Goal: Task Accomplishment & Management: Manage account settings

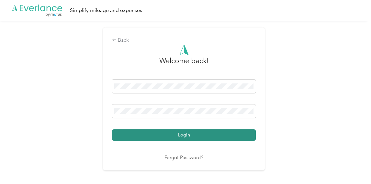
click at [210, 131] on button "Login" at bounding box center [184, 135] width 144 height 11
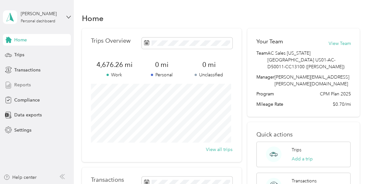
click at [15, 84] on span "Reports" at bounding box center [22, 85] width 17 height 7
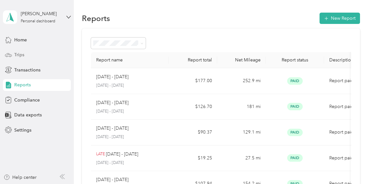
click at [20, 53] on span "Trips" at bounding box center [19, 54] width 10 height 7
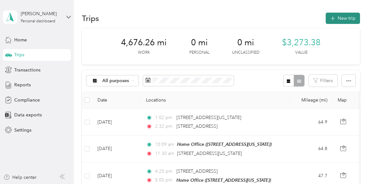
click at [339, 17] on button "New trip" at bounding box center [343, 18] width 34 height 11
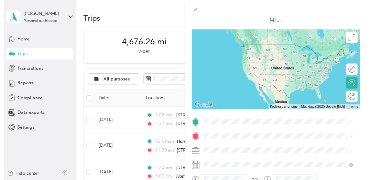
scroll to position [65, 0]
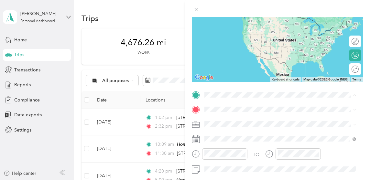
click at [245, 127] on span "[STREET_ADDRESS][US_STATE]" at bounding box center [249, 128] width 65 height 6
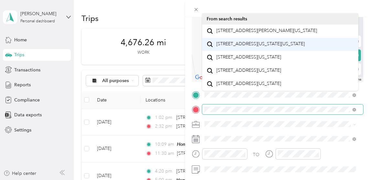
scroll to position [0, 0]
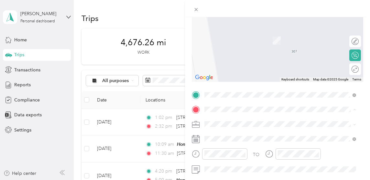
click at [231, 34] on span "[STREET_ADDRESS][US_STATE][US_STATE]" at bounding box center [261, 31] width 88 height 6
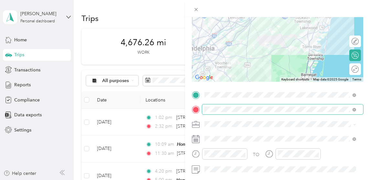
scroll to position [130, 0]
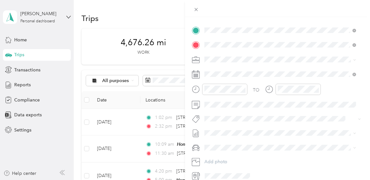
click at [195, 73] on icon at bounding box center [196, 75] width 8 height 8
click at [197, 76] on rect at bounding box center [196, 76] width 1 height 1
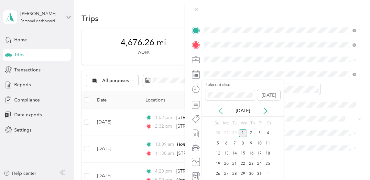
click at [220, 114] on icon at bounding box center [221, 111] width 6 height 6
click at [225, 163] on div "22" at bounding box center [226, 164] width 8 height 8
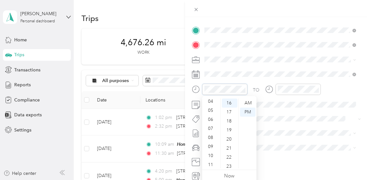
scroll to position [39, 0]
click at [211, 161] on div "11" at bounding box center [212, 164] width 16 height 9
click at [211, 152] on div "10" at bounding box center [212, 155] width 16 height 9
click at [230, 101] on div "16" at bounding box center [230, 103] width 16 height 9
click at [251, 101] on div "AM" at bounding box center [248, 103] width 16 height 9
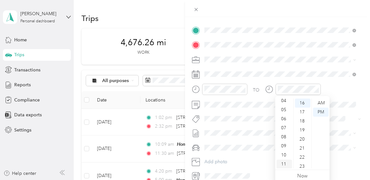
click at [284, 163] on div "11" at bounding box center [285, 164] width 16 height 9
click at [302, 161] on div "30" at bounding box center [303, 165] width 16 height 9
click at [322, 101] on div "AM" at bounding box center [321, 103] width 16 height 9
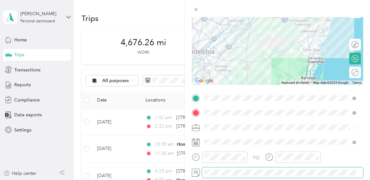
scroll to position [0, 0]
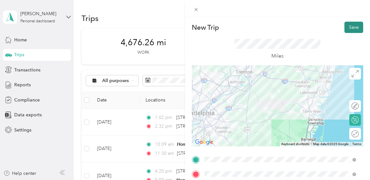
click at [349, 25] on button "Save" at bounding box center [354, 27] width 19 height 11
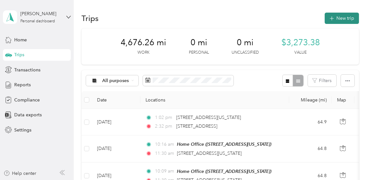
click at [343, 15] on button "New trip" at bounding box center [342, 18] width 34 height 11
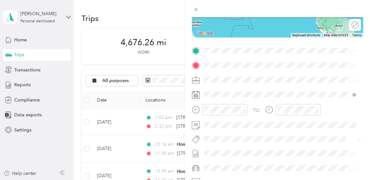
scroll to position [107, 0]
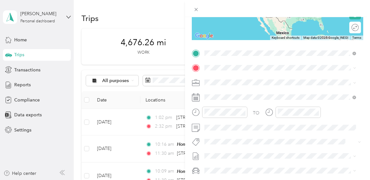
click at [234, 79] on span "[STREET_ADDRESS][US_STATE][US_STATE]" at bounding box center [261, 76] width 88 height 6
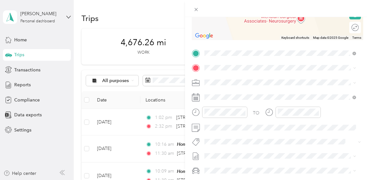
click at [231, 98] on span "[STREET_ADDRESS][US_STATE]" at bounding box center [249, 101] width 65 height 6
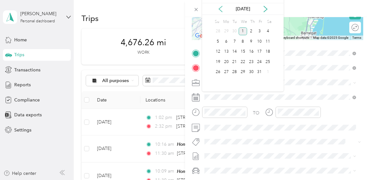
click at [220, 8] on icon at bounding box center [220, 9] width 3 height 6
click at [226, 60] on div "22" at bounding box center [226, 62] width 8 height 8
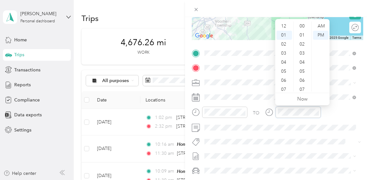
scroll to position [172, 0]
click at [284, 33] on div "02" at bounding box center [285, 35] width 16 height 9
click at [301, 63] on div "27" at bounding box center [303, 66] width 16 height 9
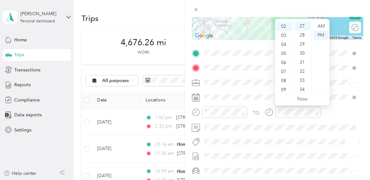
click at [350, 118] on div "TO" at bounding box center [278, 115] width 172 height 16
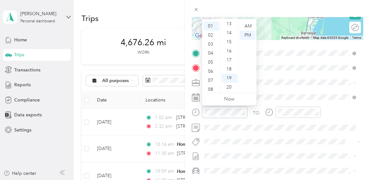
scroll to position [107, 0]
click at [230, 45] on div "14" at bounding box center [230, 45] width 16 height 9
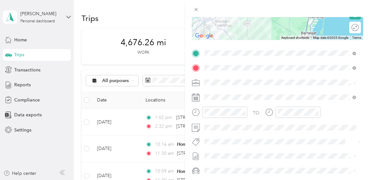
click at [278, 75] on div "TO Add photo" at bounding box center [278, 126] width 172 height 156
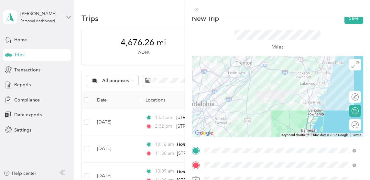
scroll to position [0, 0]
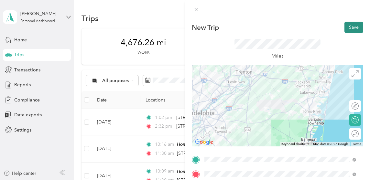
click at [347, 27] on button "Save" at bounding box center [354, 27] width 19 height 11
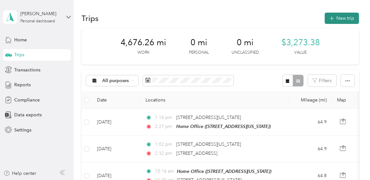
click at [342, 18] on button "New trip" at bounding box center [342, 18] width 34 height 11
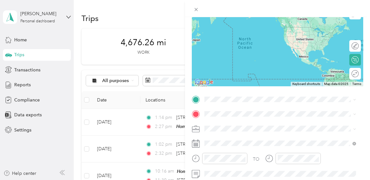
scroll to position [97, 0]
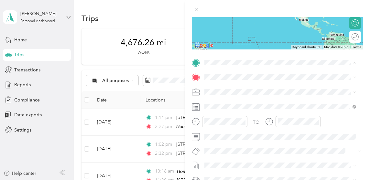
click at [229, 92] on div "Home Office [STREET_ADDRESS][US_STATE]" at bounding box center [249, 92] width 65 height 14
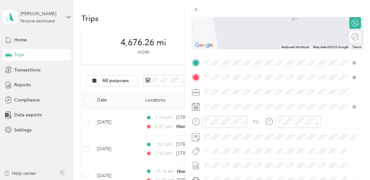
click at [234, 100] on span "[STREET_ADDRESS][PERSON_NAME][US_STATE]" at bounding box center [267, 100] width 101 height 6
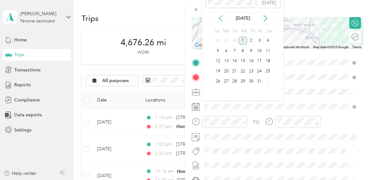
click at [222, 20] on icon at bounding box center [220, 19] width 3 height 6
click at [244, 69] on div "24" at bounding box center [243, 71] width 8 height 8
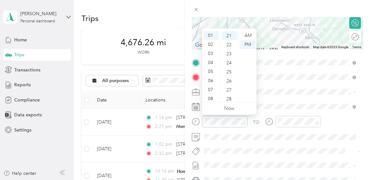
scroll to position [0, 0]
click at [212, 34] on div "12" at bounding box center [212, 35] width 16 height 9
click at [229, 42] on div "15" at bounding box center [230, 46] width 16 height 9
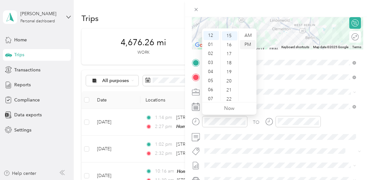
click at [246, 41] on div "PM" at bounding box center [248, 44] width 16 height 9
click at [273, 95] on span at bounding box center [282, 92] width 161 height 10
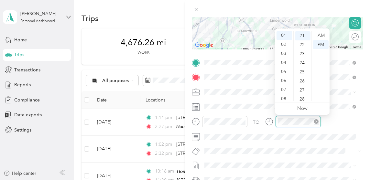
scroll to position [190, 0]
click at [282, 33] on div "01" at bounding box center [285, 35] width 16 height 9
click at [303, 31] on div "10" at bounding box center [303, 32] width 16 height 9
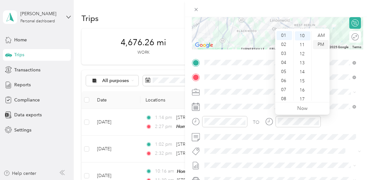
click at [321, 41] on div "PM" at bounding box center [321, 44] width 16 height 9
click at [257, 88] on span at bounding box center [282, 92] width 161 height 10
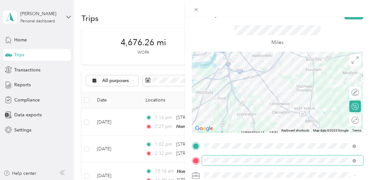
scroll to position [0, 0]
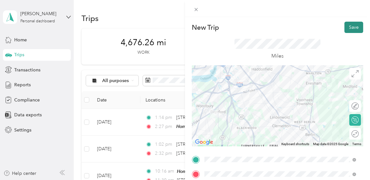
click at [349, 24] on button "Save" at bounding box center [354, 27] width 19 height 11
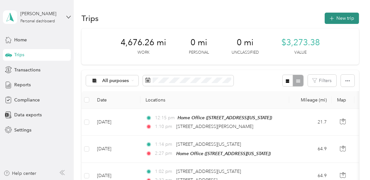
click at [344, 15] on button "New trip" at bounding box center [342, 18] width 34 height 11
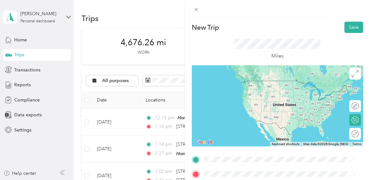
click at [252, 83] on span "[STREET_ADDRESS][PERSON_NAME][US_STATE]" at bounding box center [267, 80] width 101 height 6
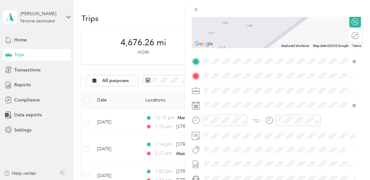
scroll to position [103, 0]
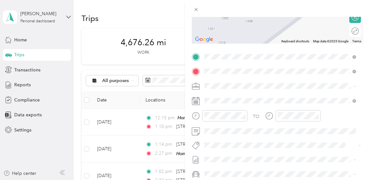
click at [236, 97] on span "[STREET_ADDRESS][US_STATE]" at bounding box center [249, 95] width 65 height 6
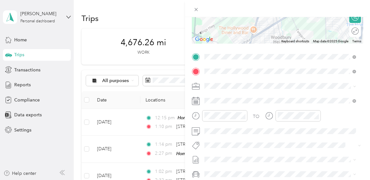
click at [193, 100] on icon at bounding box center [196, 101] width 8 height 8
click at [197, 100] on icon at bounding box center [196, 101] width 8 height 8
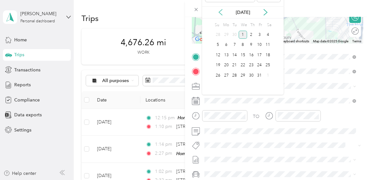
click at [222, 10] on icon at bounding box center [221, 12] width 6 height 6
click at [244, 62] on div "24" at bounding box center [243, 66] width 8 height 8
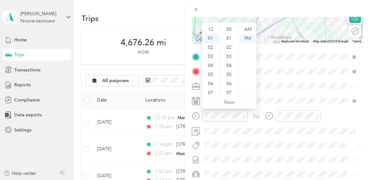
scroll to position [9, 0]
click at [211, 37] on div "02" at bounding box center [212, 38] width 16 height 9
click at [228, 81] on div "39" at bounding box center [230, 77] width 16 height 9
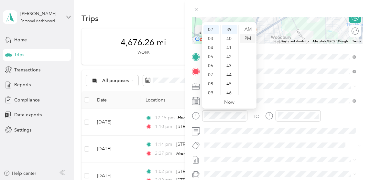
click at [248, 38] on div "PM" at bounding box center [248, 38] width 16 height 9
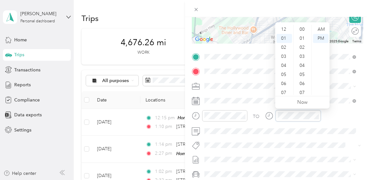
scroll to position [9, 0]
click at [284, 39] on div "02" at bounding box center [285, 38] width 16 height 9
click at [284, 37] on div "03" at bounding box center [285, 38] width 16 height 9
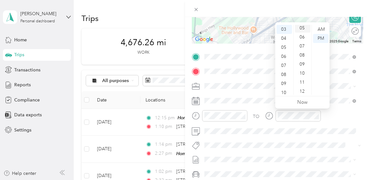
click at [302, 25] on div "05" at bounding box center [303, 28] width 16 height 9
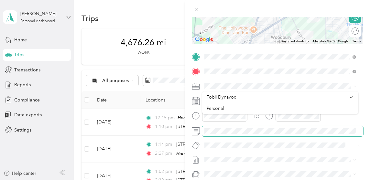
scroll to position [6, 0]
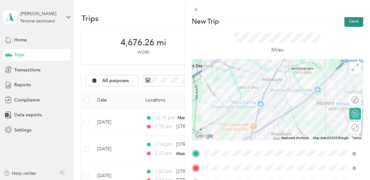
click at [349, 19] on button "Save" at bounding box center [354, 21] width 19 height 11
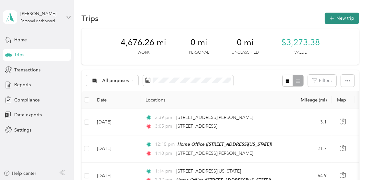
click at [337, 17] on button "New trip" at bounding box center [342, 18] width 34 height 11
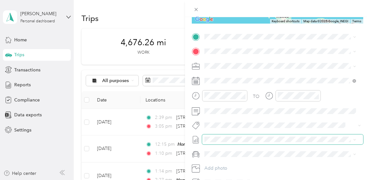
scroll to position [122, 0]
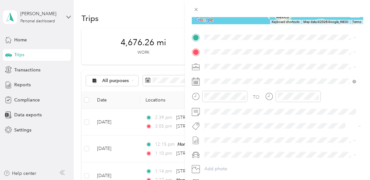
click at [197, 81] on rect at bounding box center [197, 81] width 1 height 1
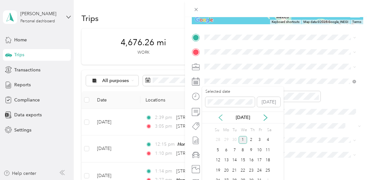
click at [220, 117] on icon at bounding box center [220, 118] width 3 height 6
click at [243, 167] on div "24" at bounding box center [243, 171] width 8 height 8
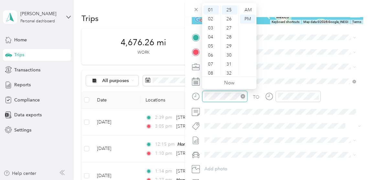
scroll to position [227, 0]
click at [209, 25] on div "03" at bounding box center [212, 28] width 16 height 9
click at [227, 14] on div "15" at bounding box center [230, 16] width 16 height 9
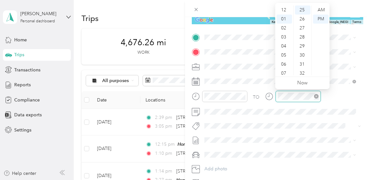
scroll to position [9, 0]
click at [284, 34] on div "04" at bounding box center [285, 37] width 16 height 9
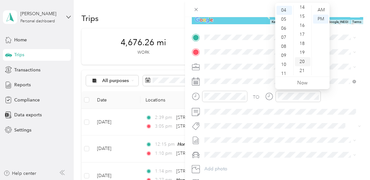
click at [301, 59] on div "20" at bounding box center [303, 61] width 16 height 9
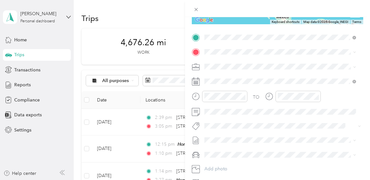
click at [248, 62] on span "[STREET_ADDRESS][US_STATE]" at bounding box center [249, 60] width 65 height 6
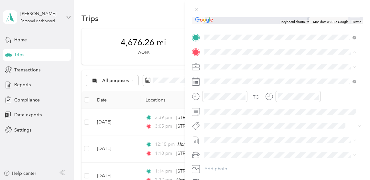
click at [235, 79] on div "Home Office [STREET_ADDRESS][US_STATE]" at bounding box center [249, 81] width 65 height 14
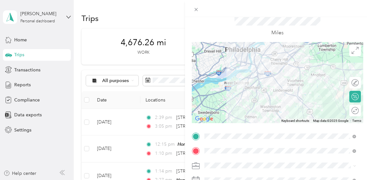
scroll to position [0, 0]
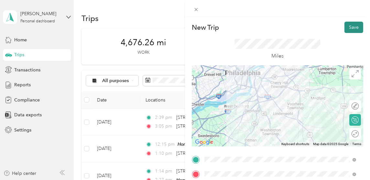
click at [350, 25] on button "Save" at bounding box center [354, 27] width 19 height 11
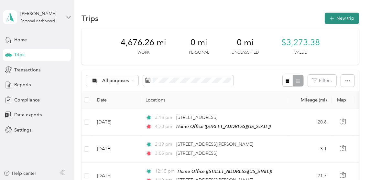
click at [336, 17] on button "New trip" at bounding box center [342, 18] width 34 height 11
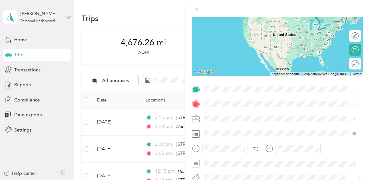
scroll to position [140, 0]
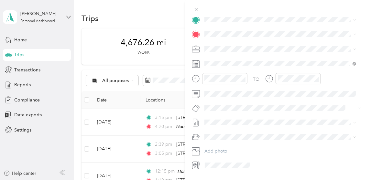
click at [197, 64] on rect at bounding box center [196, 63] width 1 height 1
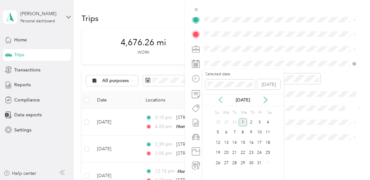
click at [220, 98] on icon at bounding box center [220, 100] width 3 height 6
click at [252, 151] on div "25" at bounding box center [251, 153] width 8 height 8
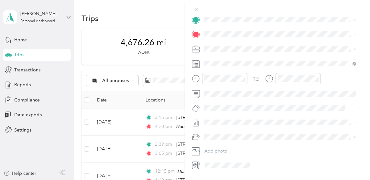
click at [222, 47] on div "Home Office [STREET_ADDRESS][US_STATE]" at bounding box center [249, 48] width 65 height 14
click at [237, 87] on span "[STREET_ADDRESS][PERSON_NAME][PERSON_NAME][US_STATE]" at bounding box center [285, 84] width 137 height 6
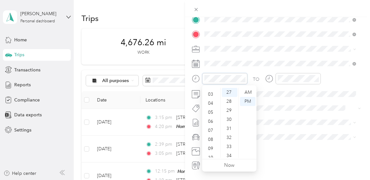
scroll to position [39, 0]
click at [209, 143] on div "10" at bounding box center [212, 144] width 16 height 9
click at [229, 132] on div "21" at bounding box center [230, 135] width 16 height 9
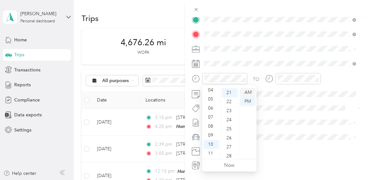
click at [250, 89] on div "AM" at bounding box center [248, 92] width 16 height 9
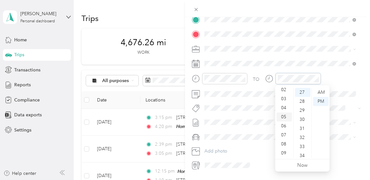
scroll to position [39, 0]
click at [284, 152] on div "11" at bounding box center [285, 153] width 16 height 9
click at [302, 138] on div "18" at bounding box center [303, 140] width 16 height 9
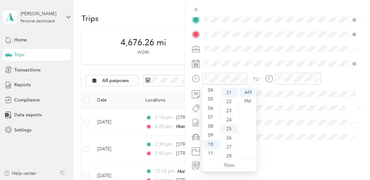
click at [229, 128] on div "25" at bounding box center [230, 129] width 16 height 9
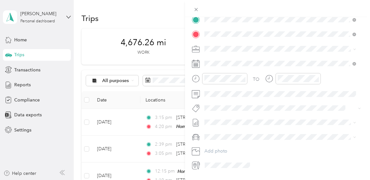
click at [336, 78] on div "TO" at bounding box center [278, 81] width 172 height 16
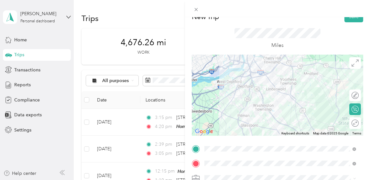
scroll to position [0, 0]
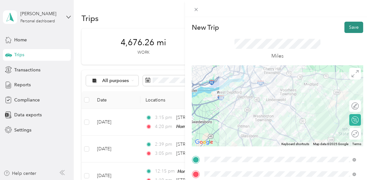
click at [354, 27] on button "Save" at bounding box center [354, 27] width 19 height 11
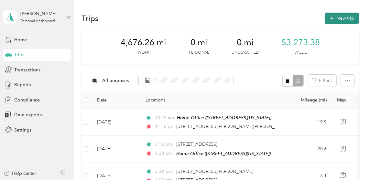
click at [342, 14] on button "New trip" at bounding box center [342, 18] width 34 height 11
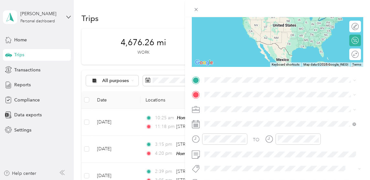
scroll to position [135, 0]
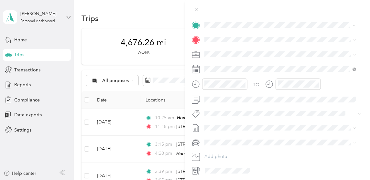
click at [249, 80] on div "[STREET_ADDRESS][PERSON_NAME][PERSON_NAME][US_STATE]" at bounding box center [280, 75] width 147 height 9
click at [226, 67] on strong "Home Office" at bounding box center [230, 65] width 27 height 6
click at [197, 69] on icon at bounding box center [196, 69] width 8 height 8
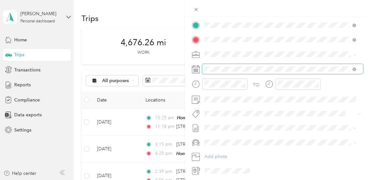
click at [227, 65] on span at bounding box center [282, 69] width 161 height 10
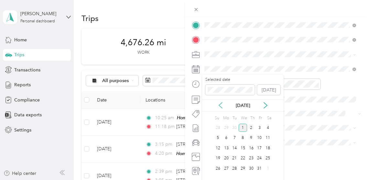
click at [219, 105] on icon at bounding box center [221, 105] width 6 height 6
click at [252, 156] on div "25" at bounding box center [251, 159] width 8 height 8
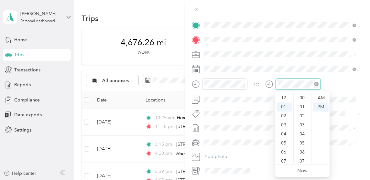
scroll to position [263, 0]
click at [283, 105] on div "02" at bounding box center [285, 107] width 16 height 9
click at [301, 97] on div "22" at bounding box center [303, 99] width 16 height 9
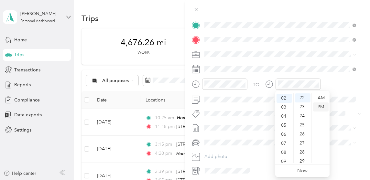
click at [323, 104] on div "PM" at bounding box center [321, 107] width 16 height 9
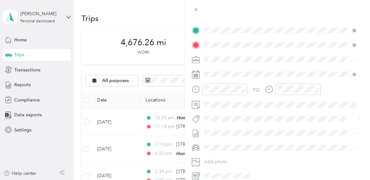
scroll to position [0, 0]
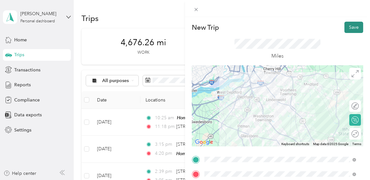
click at [349, 28] on button "Save" at bounding box center [354, 27] width 19 height 11
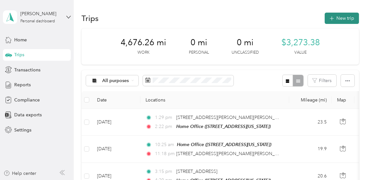
click at [344, 16] on button "New trip" at bounding box center [342, 18] width 34 height 11
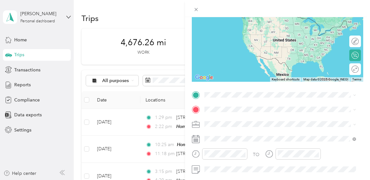
scroll to position [130, 0]
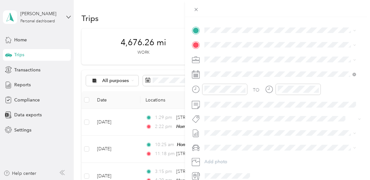
click at [237, 56] on strong "Home Office" at bounding box center [230, 54] width 27 height 6
click at [246, 85] on span "[STREET_ADDRESS][US_STATE][US_STATE]" at bounding box center [261, 82] width 88 height 6
click at [198, 74] on rect at bounding box center [197, 74] width 1 height 1
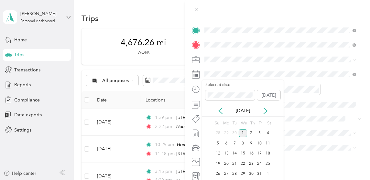
click at [219, 108] on icon at bounding box center [221, 111] width 6 height 6
click at [257, 162] on div "26" at bounding box center [260, 164] width 8 height 8
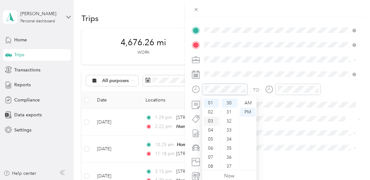
scroll to position [0, 0]
click at [211, 101] on div "12" at bounding box center [212, 103] width 16 height 9
click at [230, 132] on div "12" at bounding box center [230, 134] width 16 height 9
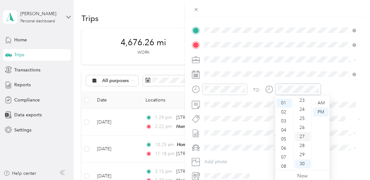
scroll to position [175, 0]
click at [300, 140] on div "23" at bounding box center [303, 136] width 16 height 9
click at [323, 111] on div "PM" at bounding box center [321, 112] width 16 height 9
click at [352, 98] on div "TO" at bounding box center [278, 92] width 172 height 16
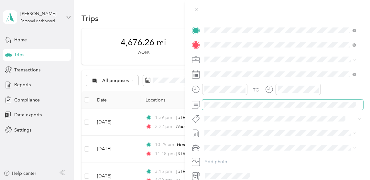
click at [229, 100] on span at bounding box center [282, 105] width 161 height 10
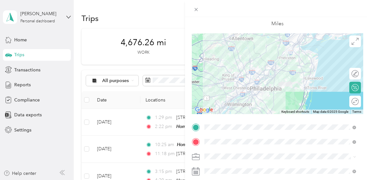
scroll to position [0, 0]
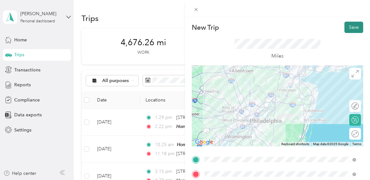
click at [350, 27] on button "Save" at bounding box center [354, 27] width 19 height 11
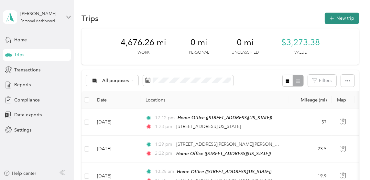
click at [332, 17] on icon "button" at bounding box center [331, 18] width 7 height 7
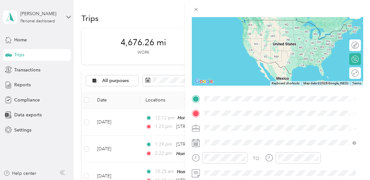
scroll to position [97, 0]
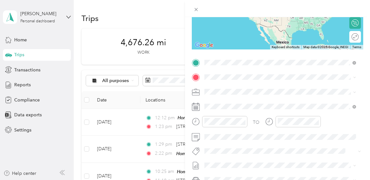
click at [244, 102] on span "[STREET_ADDRESS][US_STATE][US_STATE]" at bounding box center [261, 99] width 88 height 6
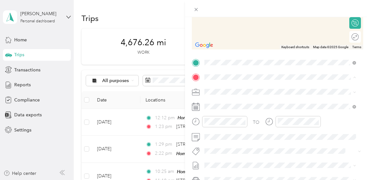
click at [238, 105] on div "Home Office [STREET_ADDRESS][US_STATE]" at bounding box center [249, 107] width 65 height 14
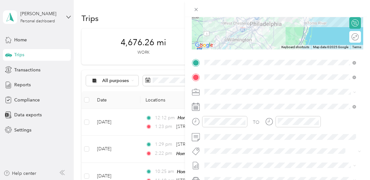
click at [198, 108] on icon at bounding box center [196, 107] width 8 height 8
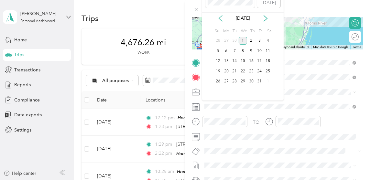
click at [221, 17] on icon at bounding box center [221, 18] width 6 height 6
click at [258, 68] on div "26" at bounding box center [260, 71] width 8 height 8
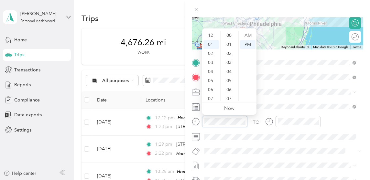
scroll to position [9, 0]
click at [209, 54] on div "03" at bounding box center [212, 53] width 16 height 9
click at [228, 67] on div "50" at bounding box center [230, 69] width 16 height 9
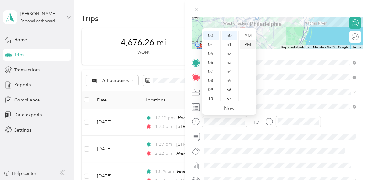
click at [245, 44] on div "PM" at bounding box center [248, 44] width 16 height 9
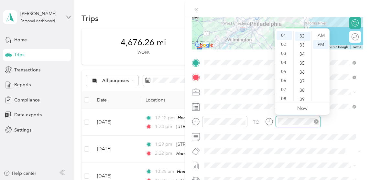
scroll to position [290, 0]
click at [285, 70] on div "05" at bounding box center [285, 71] width 16 height 9
click at [302, 32] on div "32" at bounding box center [303, 35] width 16 height 9
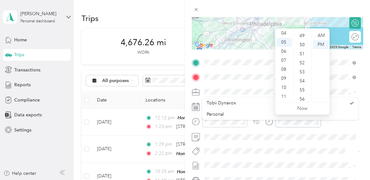
scroll to position [452, 0]
click at [299, 78] on div "55" at bounding box center [303, 82] width 16 height 9
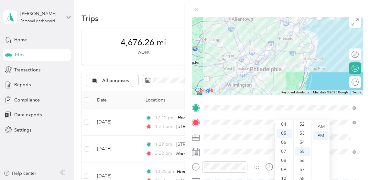
scroll to position [0, 0]
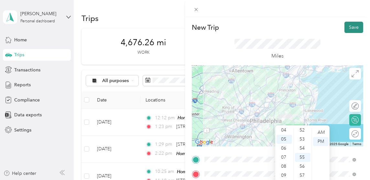
click at [346, 27] on button "Save" at bounding box center [354, 27] width 19 height 11
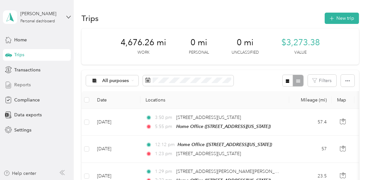
click at [19, 85] on span "Reports" at bounding box center [22, 85] width 17 height 7
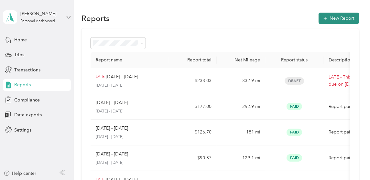
click at [330, 19] on button "New Report" at bounding box center [339, 18] width 40 height 11
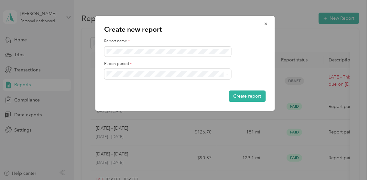
click at [136, 100] on li "[DATE] - [DATE]" at bounding box center [168, 95] width 127 height 11
click at [238, 94] on button "Create report" at bounding box center [247, 96] width 37 height 11
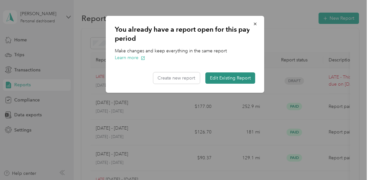
click at [227, 78] on button "Edit Existing Report" at bounding box center [231, 78] width 50 height 11
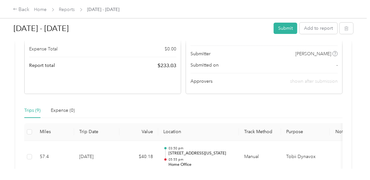
scroll to position [65, 0]
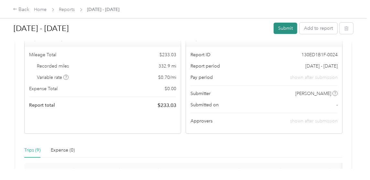
click at [286, 28] on button "Submit" at bounding box center [286, 28] width 24 height 11
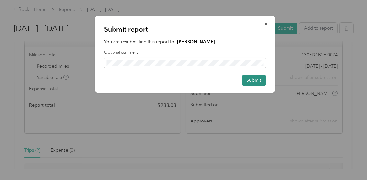
click at [251, 78] on button "Submit" at bounding box center [255, 80] width 24 height 11
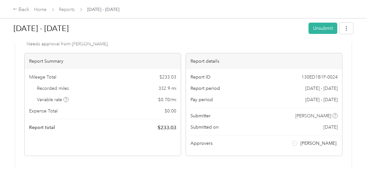
scroll to position [0, 0]
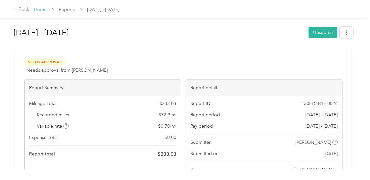
click at [41, 7] on link "Home" at bounding box center [40, 10] width 13 height 6
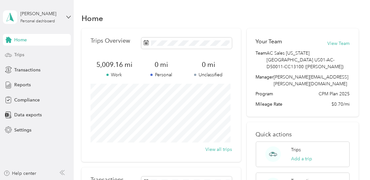
click at [17, 52] on span "Trips" at bounding box center [19, 54] width 10 height 7
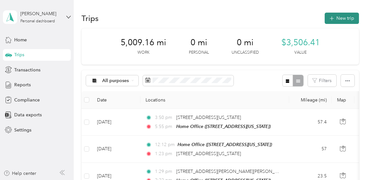
click at [336, 15] on button "New trip" at bounding box center [342, 18] width 34 height 11
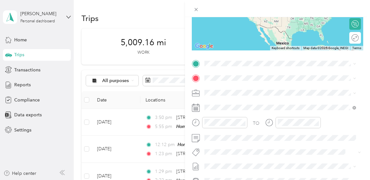
scroll to position [104, 0]
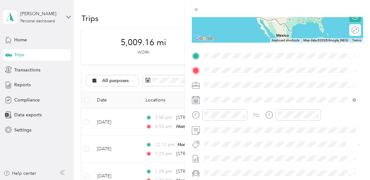
click at [236, 83] on div "Home Office [STREET_ADDRESS][US_STATE]" at bounding box center [249, 85] width 65 height 14
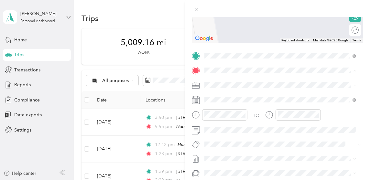
click at [235, 96] on span "[STREET_ADDRESS][US_STATE]" at bounding box center [249, 94] width 65 height 6
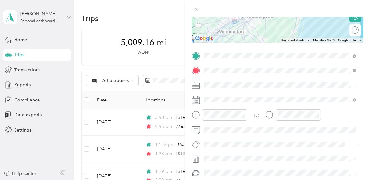
click at [197, 100] on rect at bounding box center [196, 100] width 1 height 1
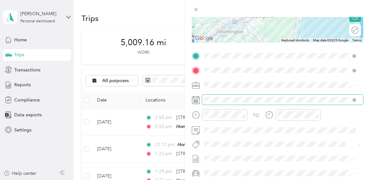
click at [218, 95] on span at bounding box center [282, 100] width 161 height 10
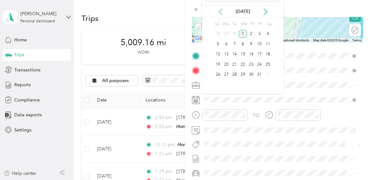
click at [222, 11] on icon at bounding box center [221, 11] width 6 height 6
click at [232, 71] on div "30" at bounding box center [235, 75] width 8 height 8
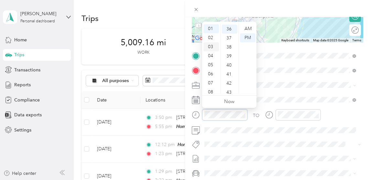
scroll to position [39, 0]
click at [211, 78] on div "10" at bounding box center [212, 80] width 16 height 9
click at [231, 64] on div "15" at bounding box center [230, 65] width 16 height 9
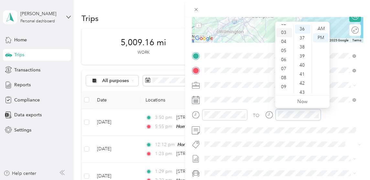
scroll to position [39, 0]
click at [283, 89] on div "11" at bounding box center [285, 89] width 16 height 9
click at [301, 37] on div "30" at bounding box center [303, 39] width 16 height 9
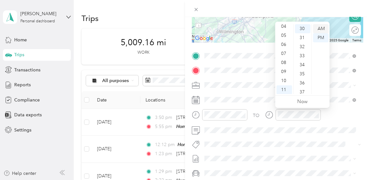
click at [321, 29] on div "AM" at bounding box center [321, 28] width 16 height 9
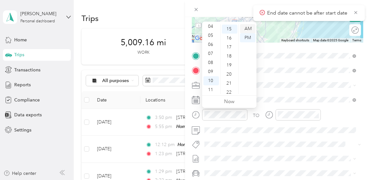
click at [248, 26] on div "AM" at bounding box center [248, 28] width 16 height 9
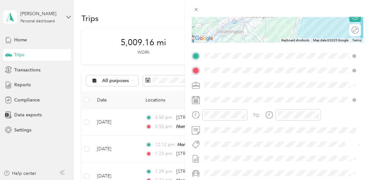
click at [218, 96] on span "Tobii Dynavox" at bounding box center [221, 97] width 29 height 6
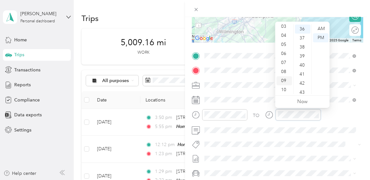
scroll to position [39, 0]
click at [282, 89] on div "11" at bounding box center [285, 89] width 16 height 9
click at [302, 42] on div "34" at bounding box center [303, 43] width 16 height 9
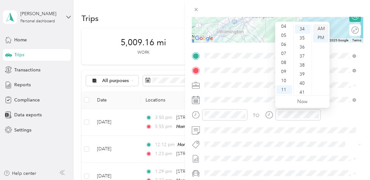
click at [321, 28] on div "AM" at bounding box center [321, 28] width 16 height 9
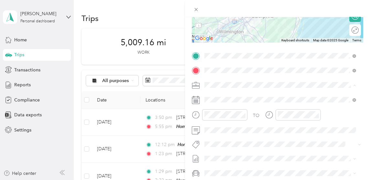
click at [233, 92] on li "Tobii Dynavox" at bounding box center [280, 96] width 156 height 11
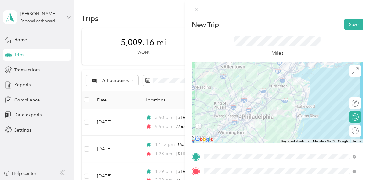
scroll to position [0, 0]
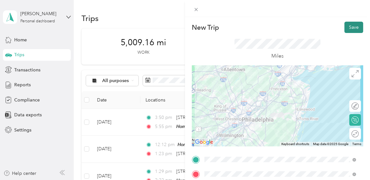
click at [354, 28] on button "Save" at bounding box center [354, 27] width 19 height 11
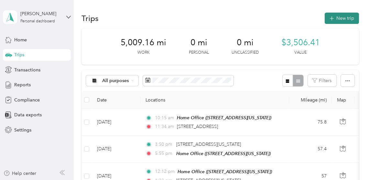
click at [341, 15] on button "New trip" at bounding box center [342, 18] width 34 height 11
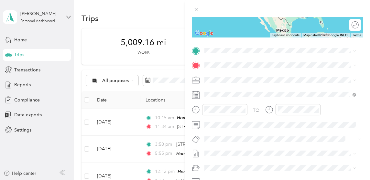
scroll to position [130, 0]
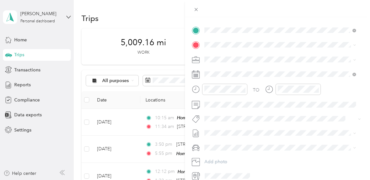
click at [235, 56] on span "[STREET_ADDRESS][US_STATE]" at bounding box center [249, 54] width 65 height 6
click at [241, 78] on span "[STREET_ADDRESS][US_STATE]" at bounding box center [249, 78] width 65 height 6
click at [197, 73] on icon at bounding box center [196, 75] width 8 height 8
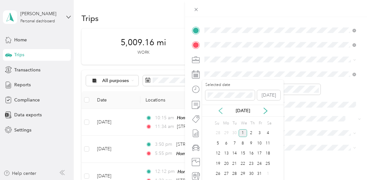
click at [220, 108] on icon at bounding box center [221, 111] width 6 height 6
click at [236, 171] on div "30" at bounding box center [235, 174] width 8 height 8
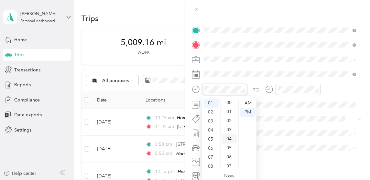
scroll to position [0, 0]
click at [227, 101] on div "00" at bounding box center [230, 103] width 16 height 9
click at [248, 112] on div "PM" at bounding box center [248, 112] width 16 height 9
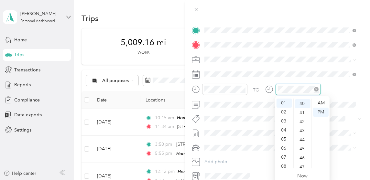
scroll to position [363, 0]
click at [285, 111] on div "02" at bounding box center [285, 112] width 16 height 9
click at [303, 163] on div "54" at bounding box center [303, 165] width 16 height 9
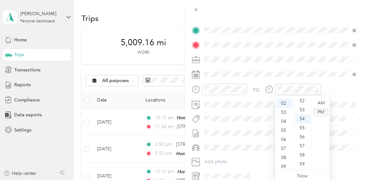
click at [321, 111] on div "PM" at bounding box center [321, 112] width 16 height 9
click at [350, 111] on div "TO Add photo" at bounding box center [278, 103] width 172 height 156
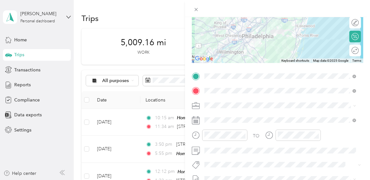
scroll to position [0, 0]
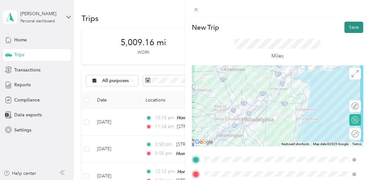
click at [347, 27] on button "Save" at bounding box center [354, 27] width 19 height 11
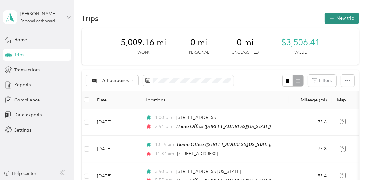
click at [344, 18] on button "New trip" at bounding box center [342, 18] width 34 height 11
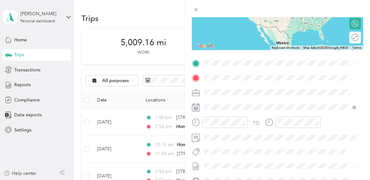
scroll to position [97, 0]
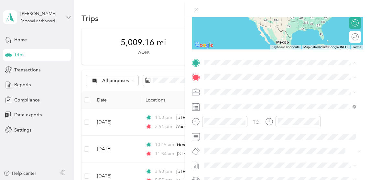
click at [236, 94] on span "[STREET_ADDRESS][US_STATE]" at bounding box center [249, 96] width 65 height 6
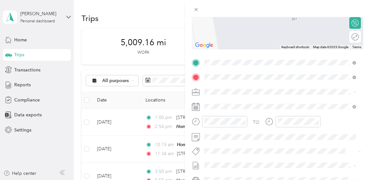
click at [234, 102] on span "[STREET_ADDRESS][US_STATE]" at bounding box center [249, 100] width 65 height 6
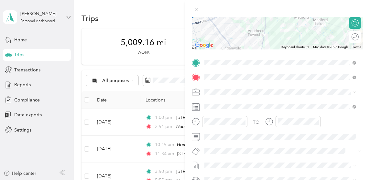
click at [194, 107] on rect at bounding box center [194, 107] width 1 height 1
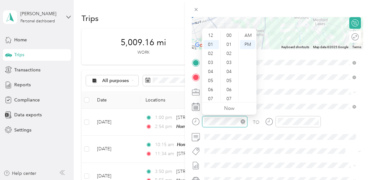
scroll to position [9, 0]
click at [212, 60] on div "04" at bounding box center [212, 62] width 16 height 9
click at [227, 32] on div "00" at bounding box center [230, 34] width 16 height 9
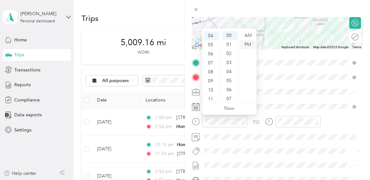
click at [246, 42] on div "PM" at bounding box center [248, 44] width 16 height 9
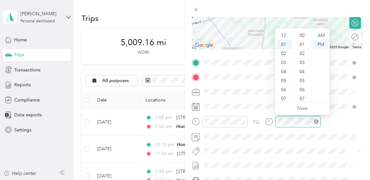
scroll to position [9, 0]
click at [285, 60] on div "04" at bounding box center [285, 62] width 16 height 9
click at [300, 31] on div "25" at bounding box center [303, 34] width 16 height 9
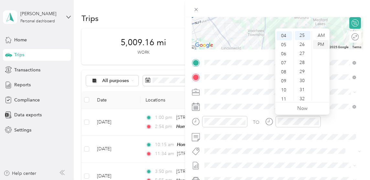
click at [323, 45] on div "PM" at bounding box center [321, 44] width 16 height 9
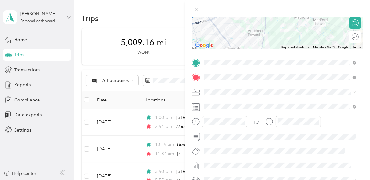
click at [361, 126] on form "New Trip Save This trip cannot be edited because it is either under review, app…" at bounding box center [277, 69] width 185 height 289
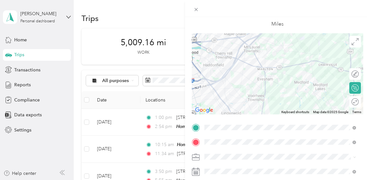
scroll to position [0, 0]
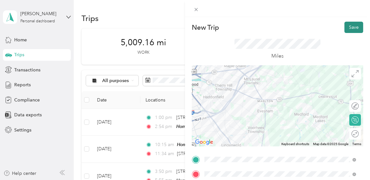
click at [347, 25] on button "Save" at bounding box center [354, 27] width 19 height 11
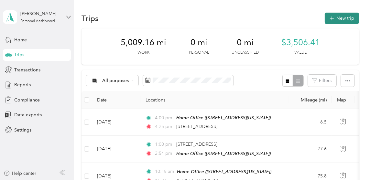
click at [340, 16] on button "New trip" at bounding box center [342, 18] width 34 height 11
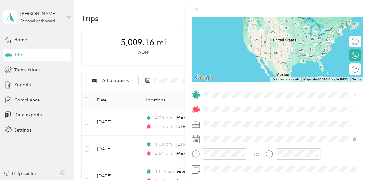
scroll to position [130, 0]
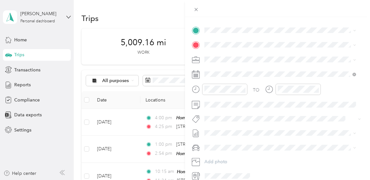
click at [254, 52] on span "[STREET_ADDRESS][US_STATE]" at bounding box center [249, 52] width 65 height 6
click at [237, 72] on div "Home Office [STREET_ADDRESS][US_STATE]" at bounding box center [249, 74] width 65 height 14
click at [197, 73] on icon at bounding box center [196, 73] width 8 height 0
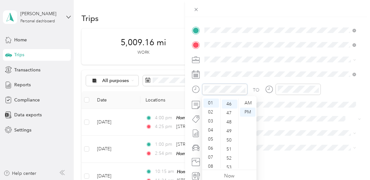
scroll to position [417, 0]
click at [209, 128] on div "04" at bounding box center [212, 130] width 16 height 9
click at [228, 156] on div "52" at bounding box center [230, 157] width 16 height 9
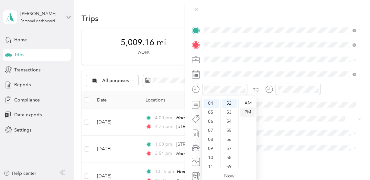
click at [248, 108] on div "PM" at bounding box center [248, 112] width 16 height 9
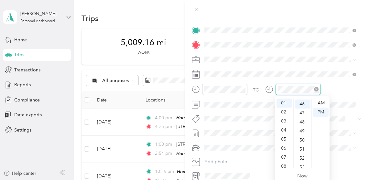
scroll to position [417, 0]
click at [284, 136] on div "05" at bounding box center [285, 139] width 16 height 9
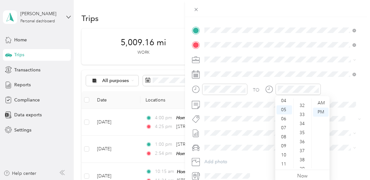
scroll to position [255, 0]
click at [300, 118] on div "30" at bounding box center [303, 120] width 16 height 9
click at [322, 110] on div "PM" at bounding box center [321, 112] width 16 height 9
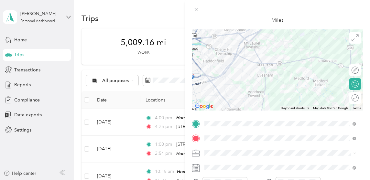
scroll to position [0, 0]
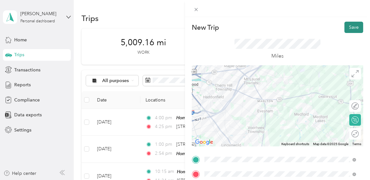
click at [349, 25] on button "Save" at bounding box center [354, 27] width 19 height 11
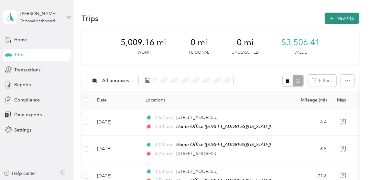
click at [338, 17] on button "New trip" at bounding box center [342, 18] width 34 height 11
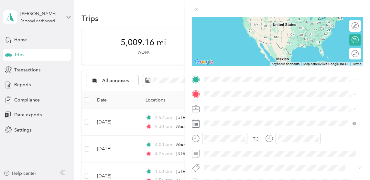
scroll to position [84, 0]
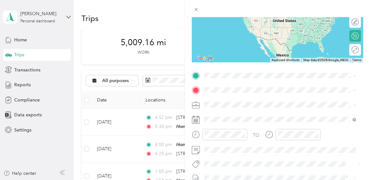
click at [236, 104] on div "Home Office [STREET_ADDRESS][US_STATE]" at bounding box center [249, 105] width 65 height 14
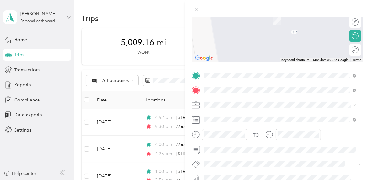
click at [236, 117] on span "[STREET_ADDRESS][US_STATE]" at bounding box center [249, 114] width 65 height 6
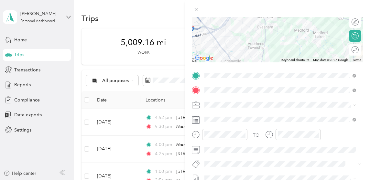
click at [195, 122] on rect at bounding box center [195, 122] width 1 height 1
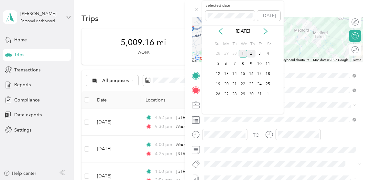
click at [253, 52] on div "2" at bounding box center [251, 54] width 8 height 8
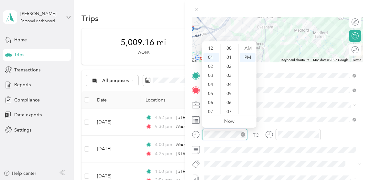
scroll to position [426, 0]
click at [211, 65] on div "03" at bounding box center [212, 66] width 16 height 9
click at [231, 47] on div "47" at bounding box center [230, 48] width 16 height 9
click at [253, 58] on div "PM" at bounding box center [248, 57] width 16 height 9
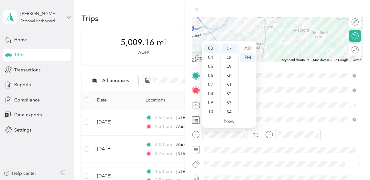
click at [289, 102] on span at bounding box center [282, 105] width 161 height 10
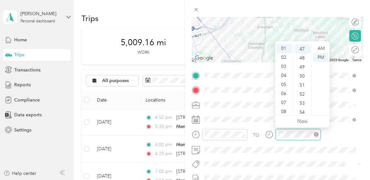
scroll to position [426, 0]
click at [284, 74] on div "04" at bounding box center [285, 75] width 16 height 9
click at [282, 46] on div "04" at bounding box center [285, 48] width 16 height 9
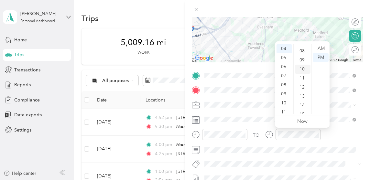
click at [301, 68] on div "10" at bounding box center [303, 69] width 16 height 9
click at [321, 56] on div "PM" at bounding box center [321, 57] width 16 height 9
click at [339, 101] on span at bounding box center [282, 105] width 161 height 10
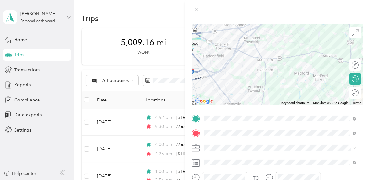
scroll to position [0, 0]
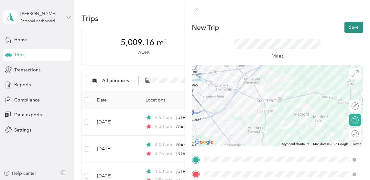
click at [346, 27] on button "Save" at bounding box center [354, 27] width 19 height 11
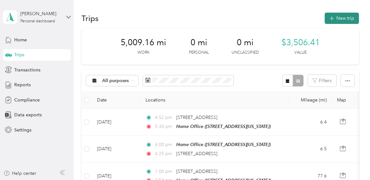
click at [338, 17] on button "New trip" at bounding box center [342, 18] width 34 height 11
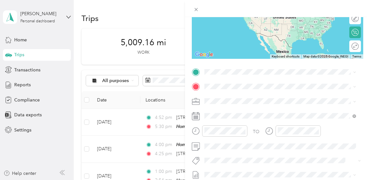
scroll to position [100, 0]
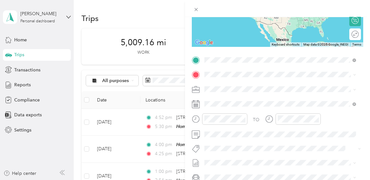
click at [228, 86] on span "[STREET_ADDRESS][US_STATE]" at bounding box center [249, 83] width 65 height 6
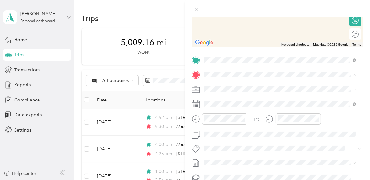
click at [231, 108] on span "[STREET_ADDRESS][US_STATE]" at bounding box center [249, 108] width 65 height 6
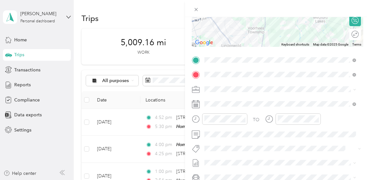
click at [198, 103] on icon at bounding box center [196, 104] width 8 height 8
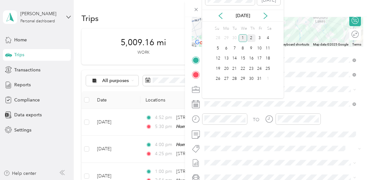
click at [250, 37] on div "2" at bounding box center [251, 38] width 8 height 8
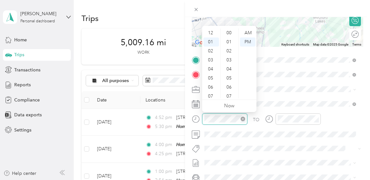
scroll to position [444, 0]
click at [213, 59] on div "04" at bounding box center [212, 60] width 16 height 9
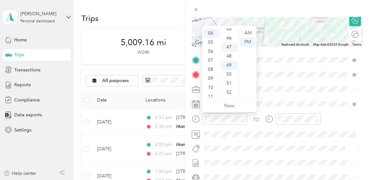
click at [230, 44] on div "47" at bounding box center [230, 47] width 16 height 9
click at [248, 38] on div "PM" at bounding box center [248, 42] width 16 height 9
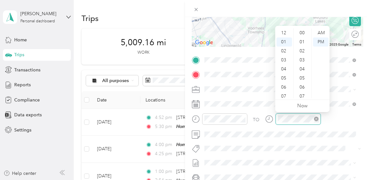
scroll to position [444, 0]
click at [283, 67] on div "05" at bounding box center [285, 69] width 16 height 9
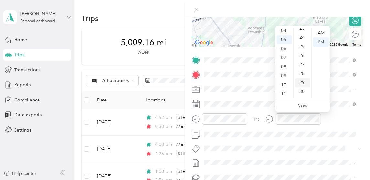
scroll to position [185, 0]
click at [302, 46] on div "22" at bounding box center [303, 47] width 16 height 9
click at [323, 38] on div "PM" at bounding box center [321, 42] width 16 height 9
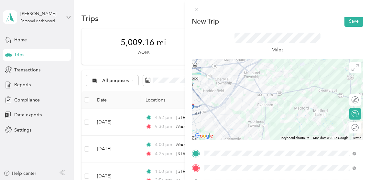
scroll to position [0, 0]
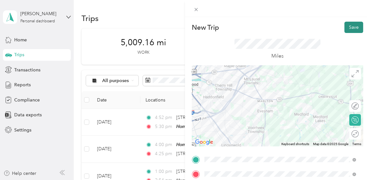
click at [350, 27] on button "Save" at bounding box center [354, 27] width 19 height 11
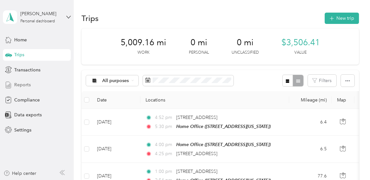
click at [26, 85] on span "Reports" at bounding box center [22, 85] width 17 height 7
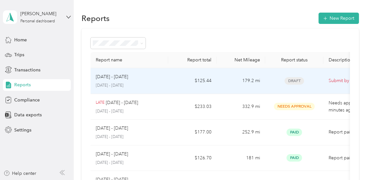
click at [116, 78] on p "[DATE] - [DATE]" at bounding box center [112, 76] width 32 height 7
